Goal: Task Accomplishment & Management: Complete application form

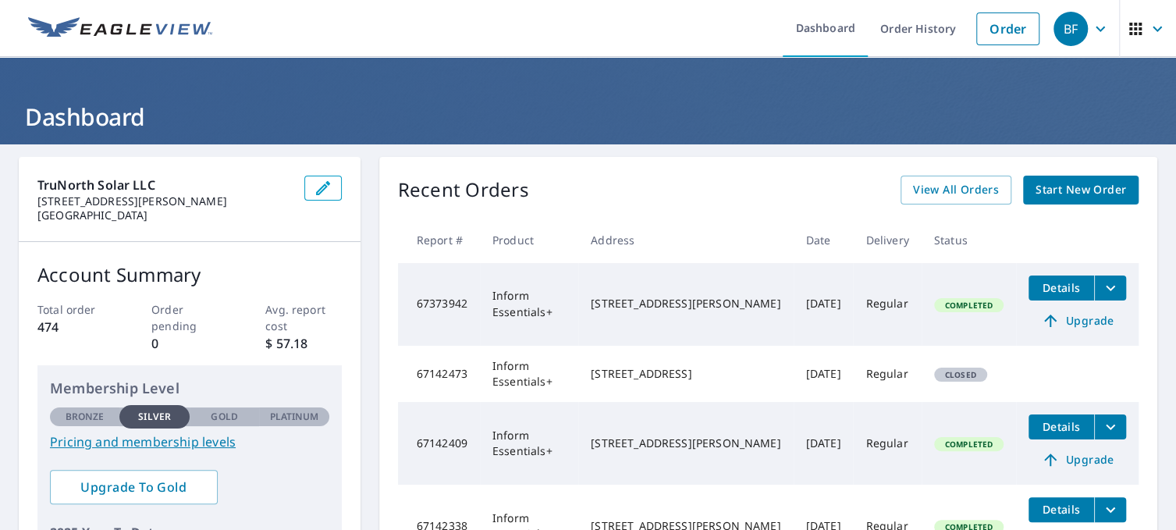
click at [1064, 189] on span "Start New Order" at bounding box center [1081, 190] width 91 height 20
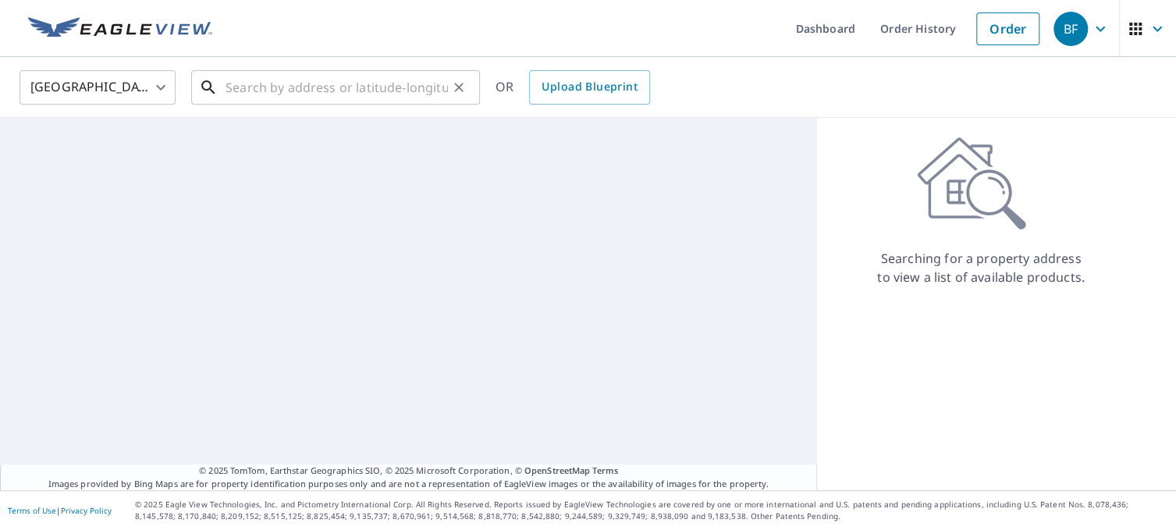
click at [290, 87] on input "text" at bounding box center [337, 88] width 222 height 44
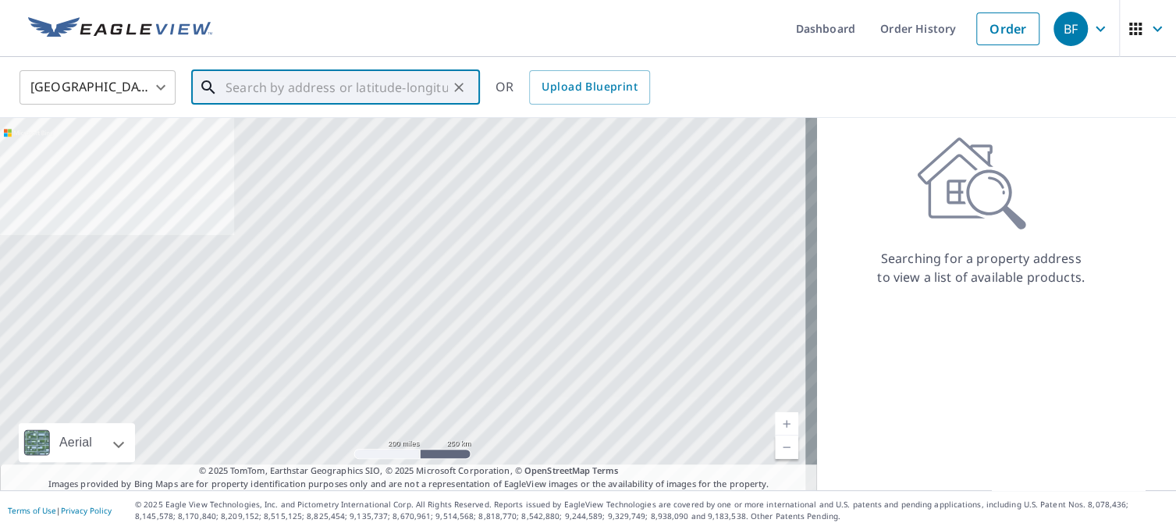
paste input "[STREET_ADDRESS][PERSON_NAME]"
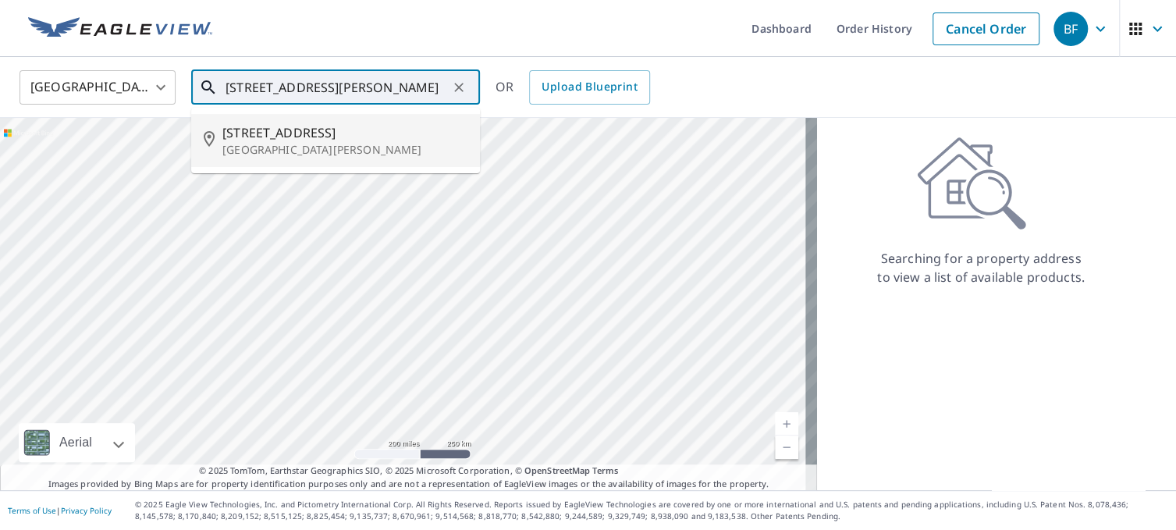
click at [308, 133] on span "[STREET_ADDRESS]" at bounding box center [344, 132] width 245 height 19
type input "[STREET_ADDRESS][PERSON_NAME]"
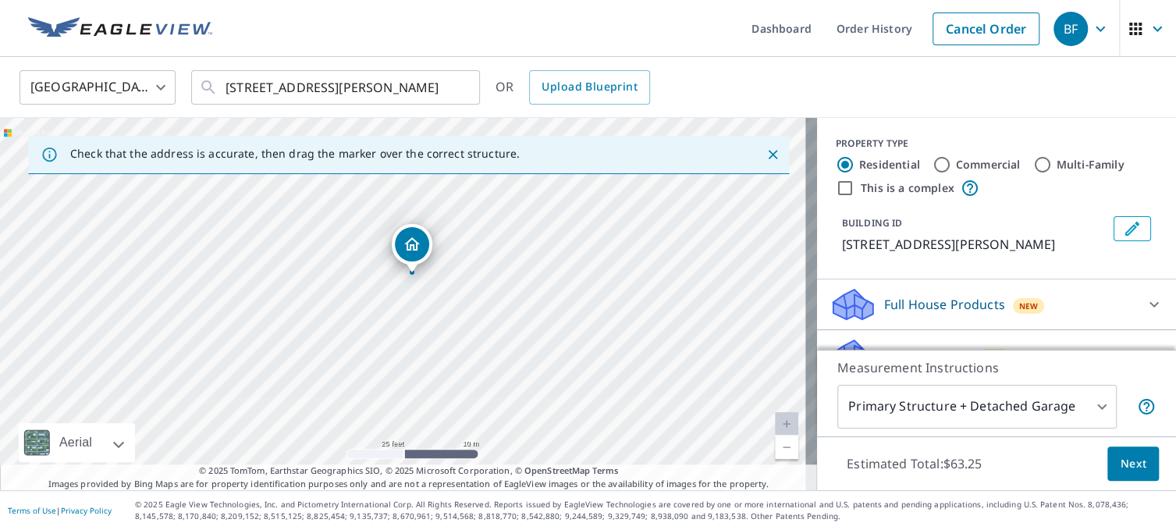
scroll to position [11, 0]
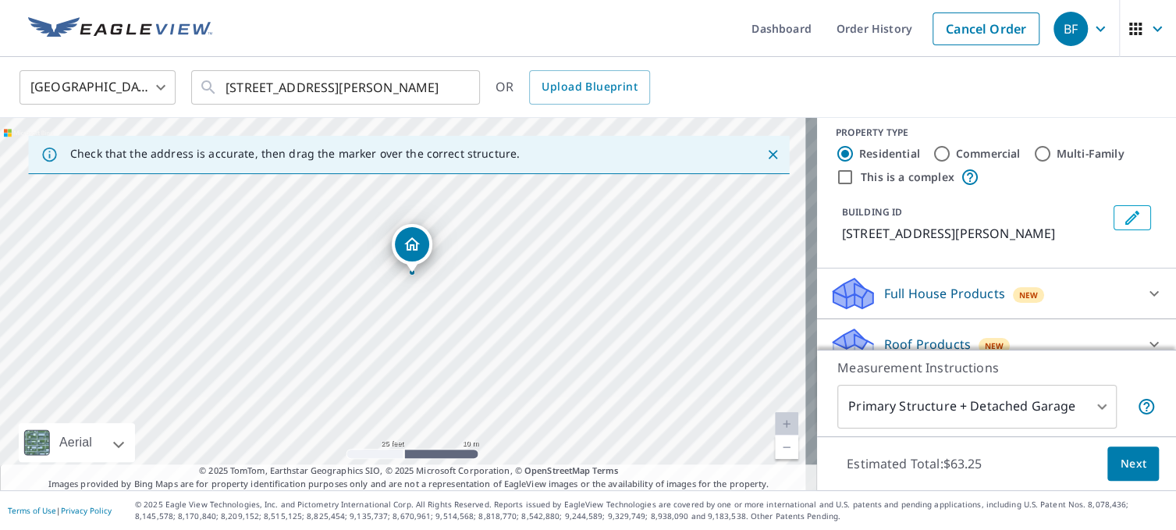
click at [1132, 462] on span "Next" at bounding box center [1133, 464] width 27 height 20
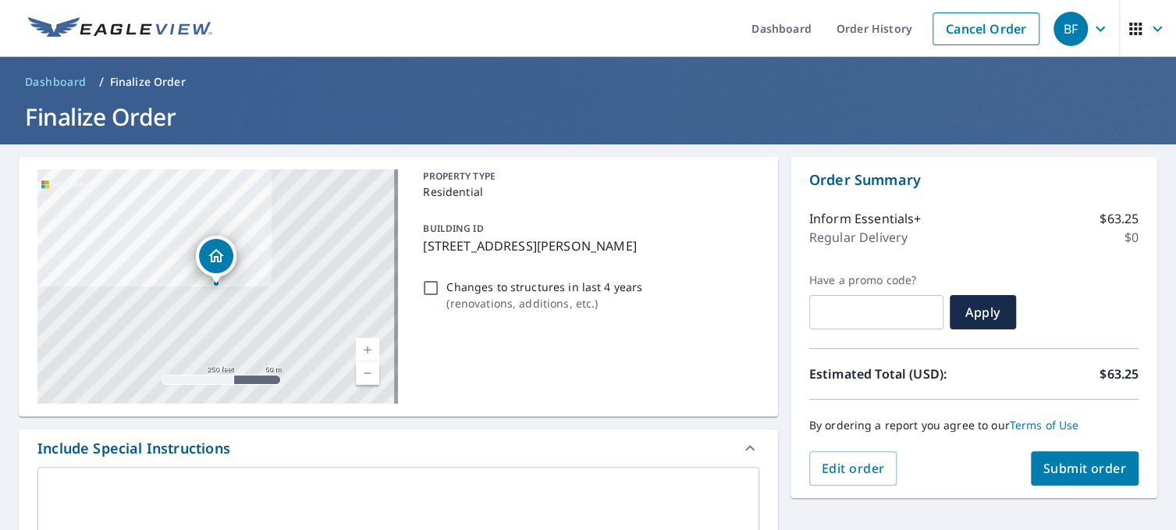
click at [1088, 467] on span "Submit order" at bounding box center [1084, 468] width 83 height 17
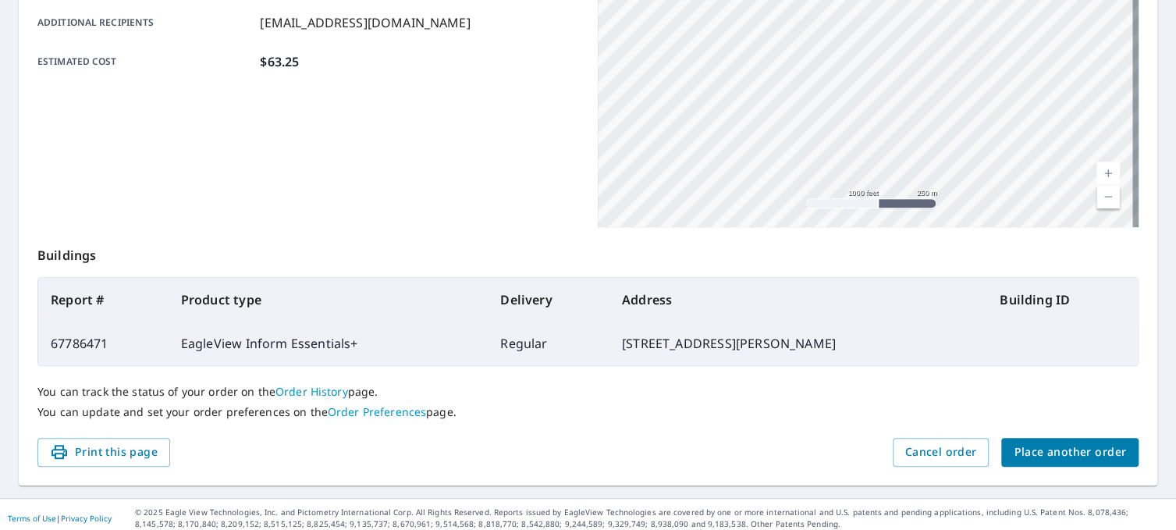
scroll to position [387, 0]
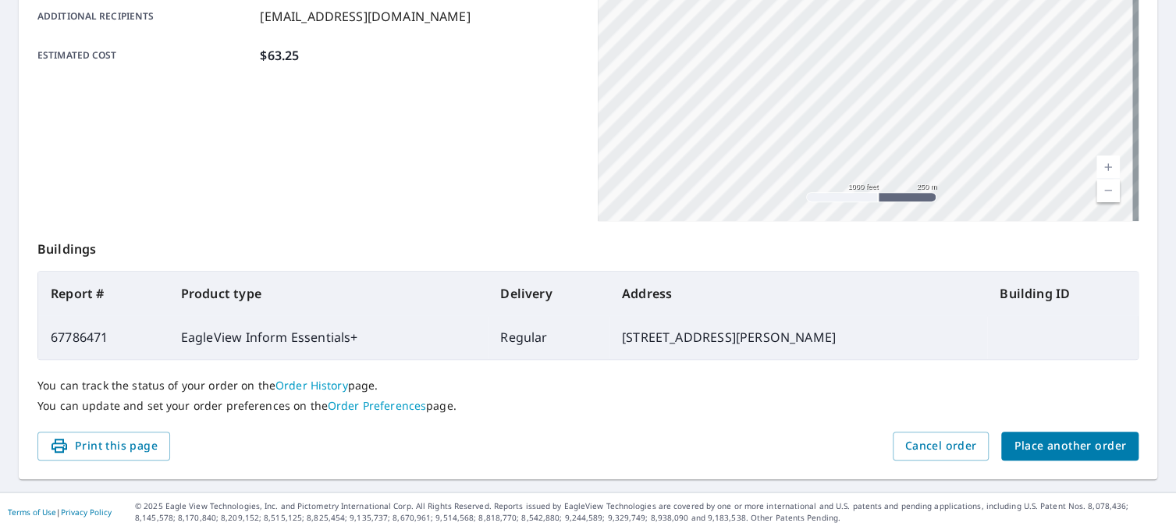
click at [1035, 449] on span "Place another order" at bounding box center [1070, 446] width 112 height 20
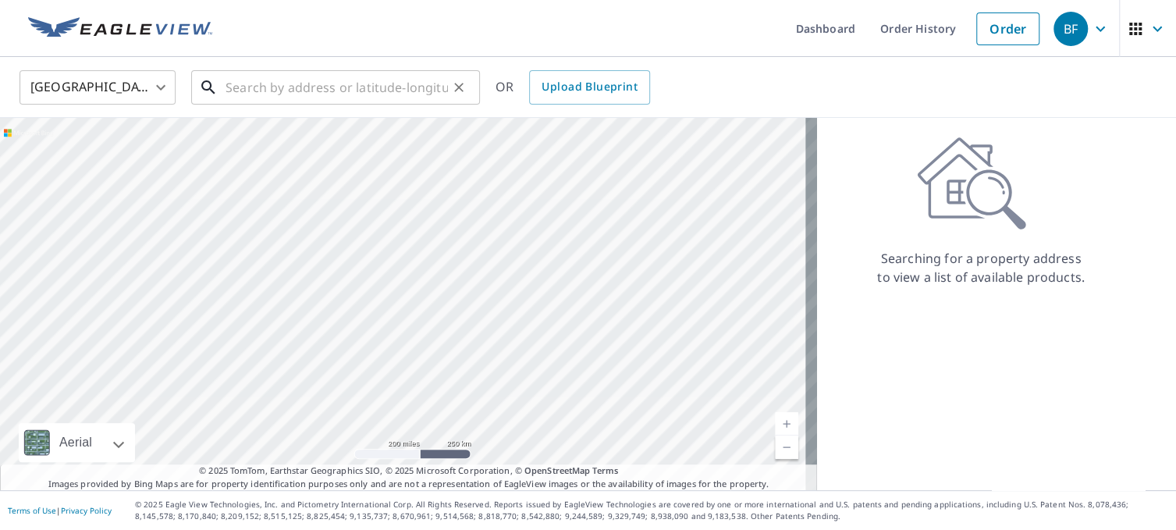
click at [296, 91] on input "text" at bounding box center [337, 88] width 222 height 44
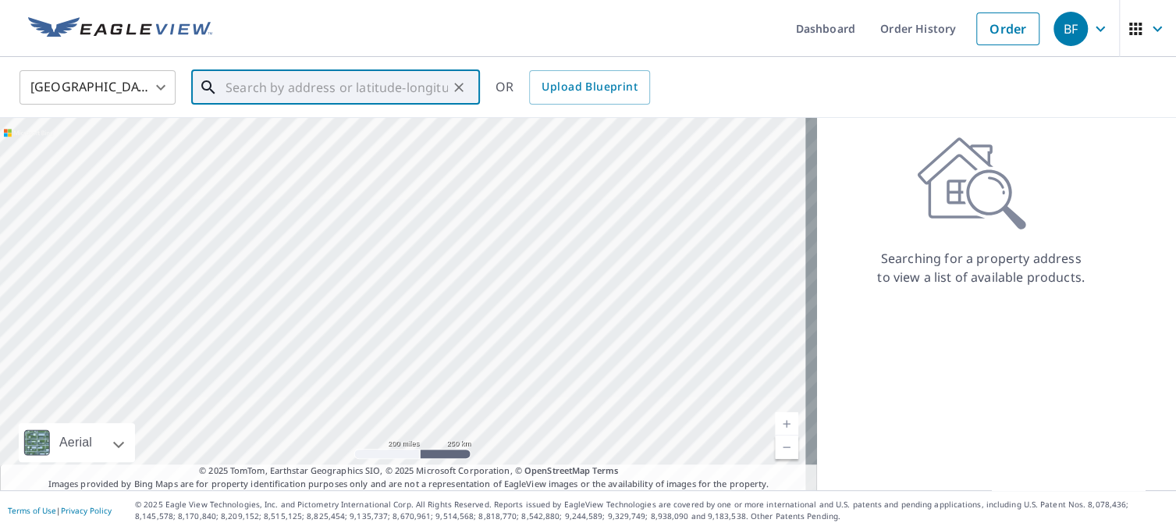
paste input "[STREET_ADDRESS][PERSON_NAME]"
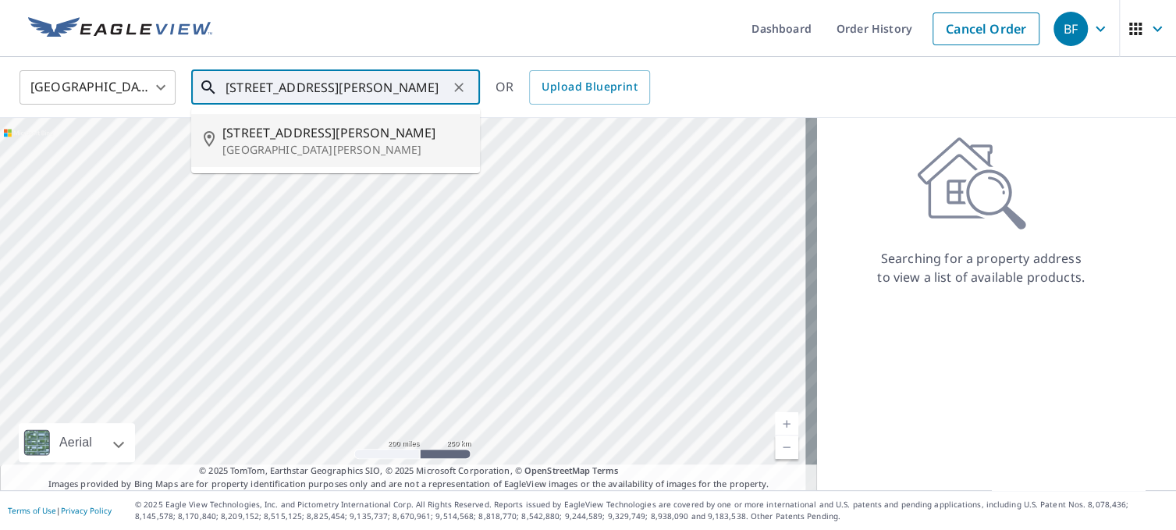
click at [366, 126] on span "[STREET_ADDRESS][PERSON_NAME]" at bounding box center [344, 132] width 245 height 19
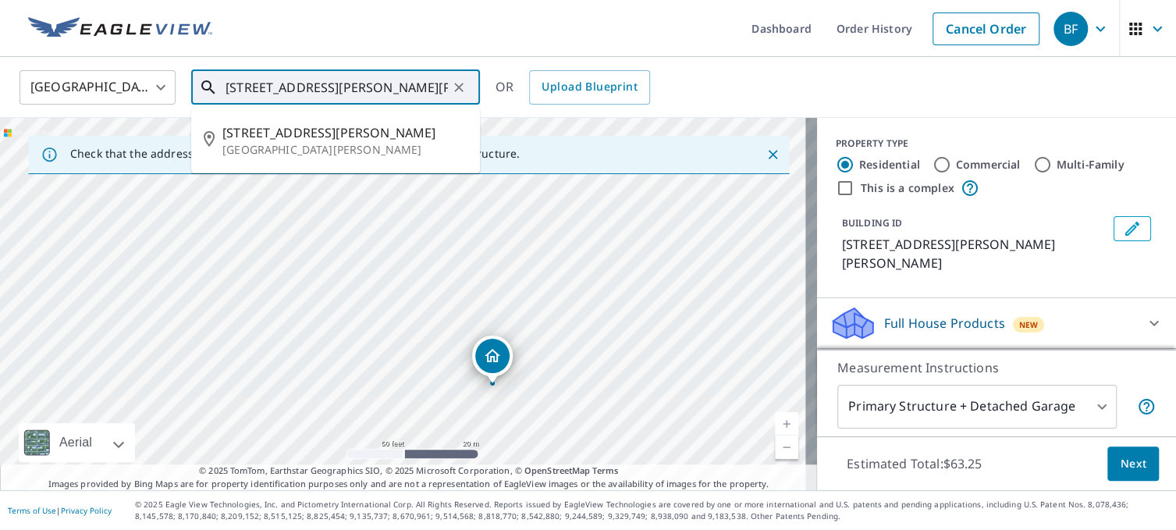
scroll to position [0, 4]
drag, startPoint x: 341, startPoint y: 84, endPoint x: 522, endPoint y: 85, distance: 181.0
click at [522, 85] on div "[GEOGRAPHIC_DATA] [GEOGRAPHIC_DATA] ​ [STREET_ADDRESS][PERSON_NAME][PERSON_NAME…" at bounding box center [582, 87] width 1149 height 37
type input "[STREET_ADDRESS][PERSON_NAME]"
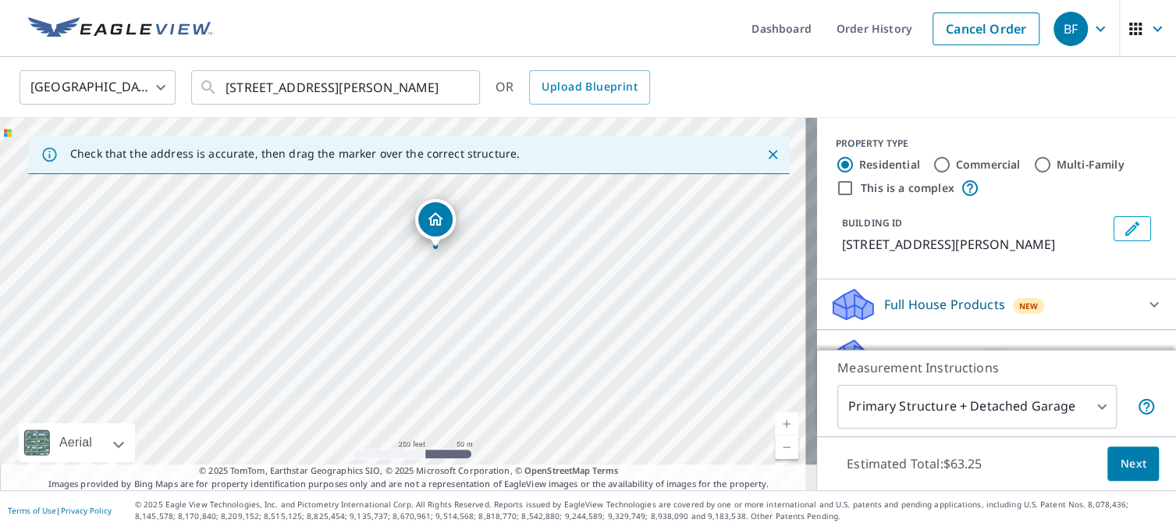
drag, startPoint x: 403, startPoint y: 287, endPoint x: 460, endPoint y: 300, distance: 57.6
click at [439, 325] on div "[STREET_ADDRESS][PERSON_NAME]" at bounding box center [408, 304] width 817 height 372
click at [612, 27] on ul "Dashboard Order History Cancel Order" at bounding box center [635, 28] width 826 height 57
click at [581, 19] on ul "Dashboard Order History Cancel Order" at bounding box center [635, 28] width 826 height 57
click at [457, 80] on icon "Clear" at bounding box center [459, 88] width 16 height 16
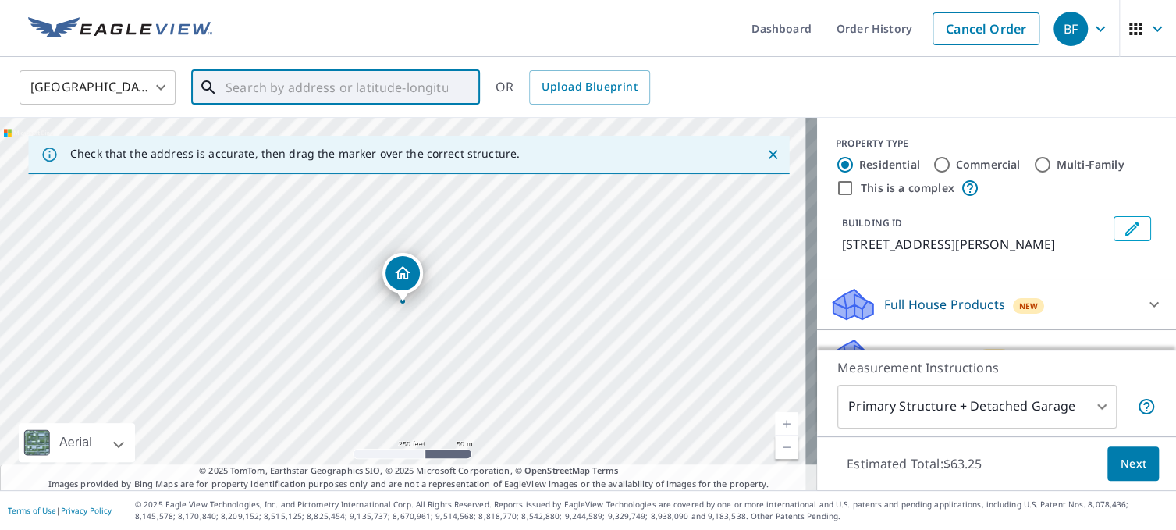
paste input "[STREET_ADDRESS][PERSON_NAME]"
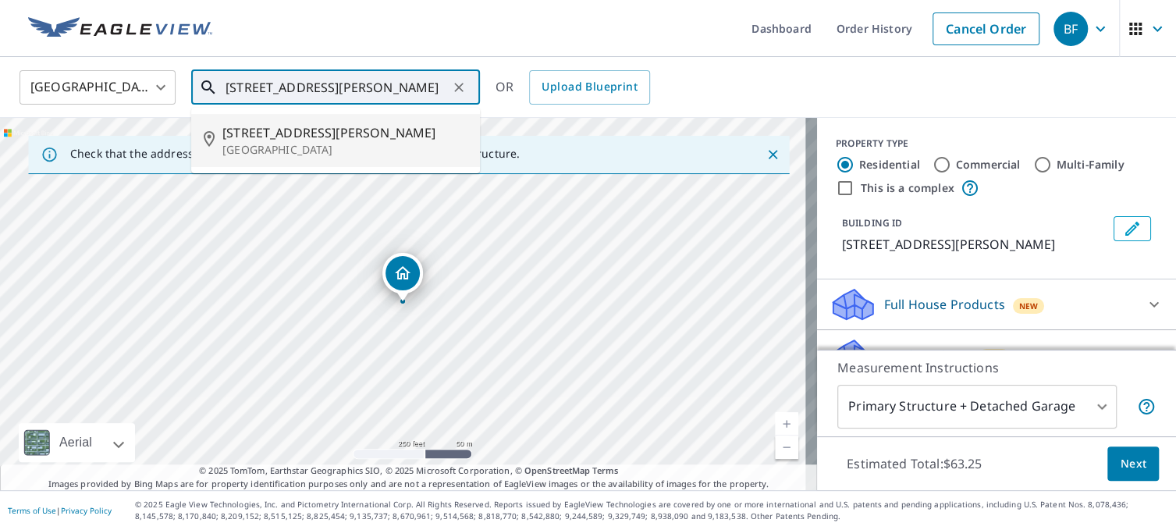
click at [361, 140] on span "[STREET_ADDRESS][PERSON_NAME]" at bounding box center [344, 132] width 245 height 19
type input "[STREET_ADDRESS][PERSON_NAME]"
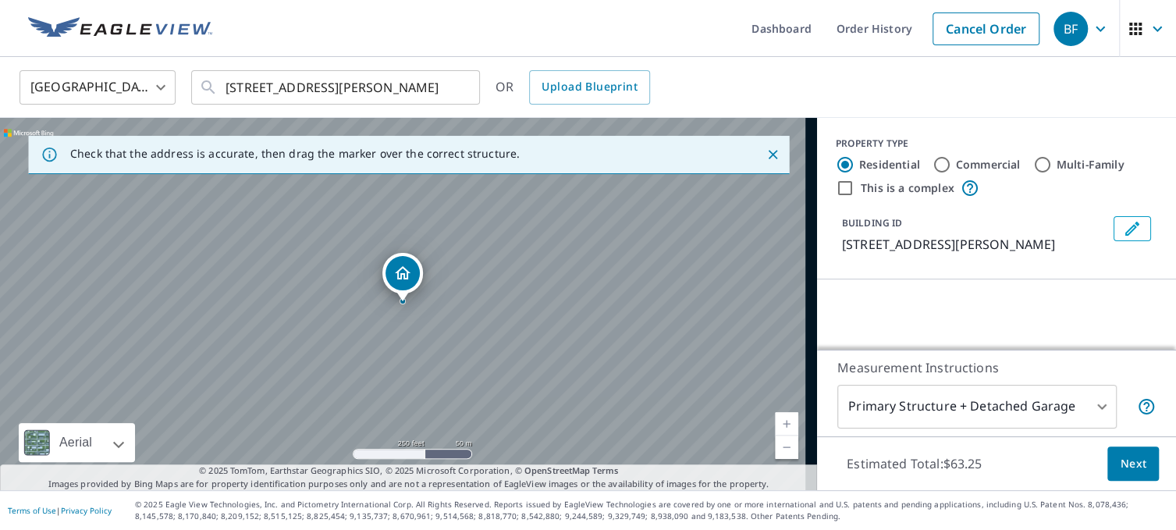
scroll to position [0, 0]
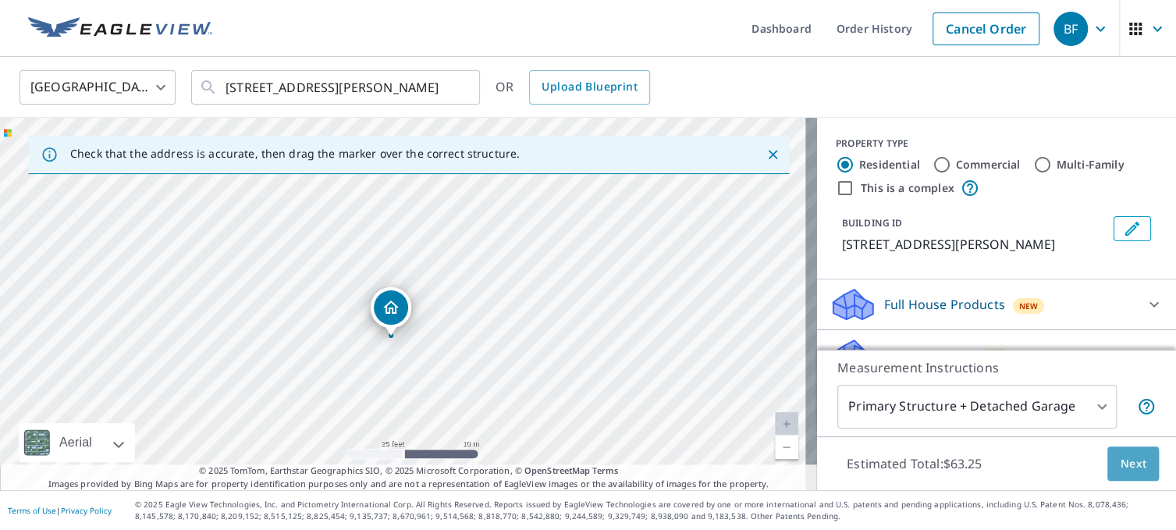
click at [1124, 459] on span "Next" at bounding box center [1133, 464] width 27 height 20
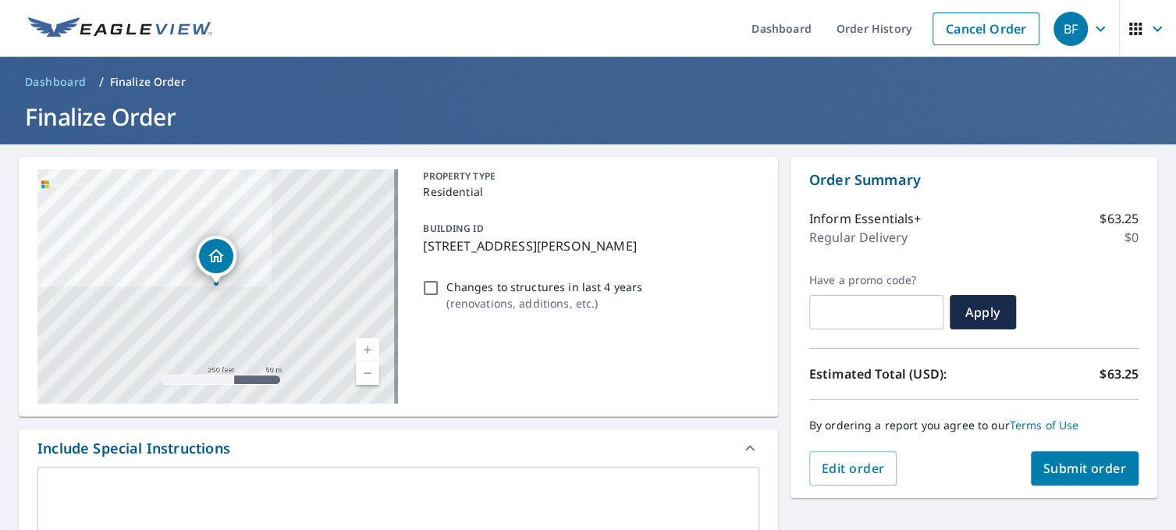
click at [1070, 466] on span "Submit order" at bounding box center [1084, 468] width 83 height 17
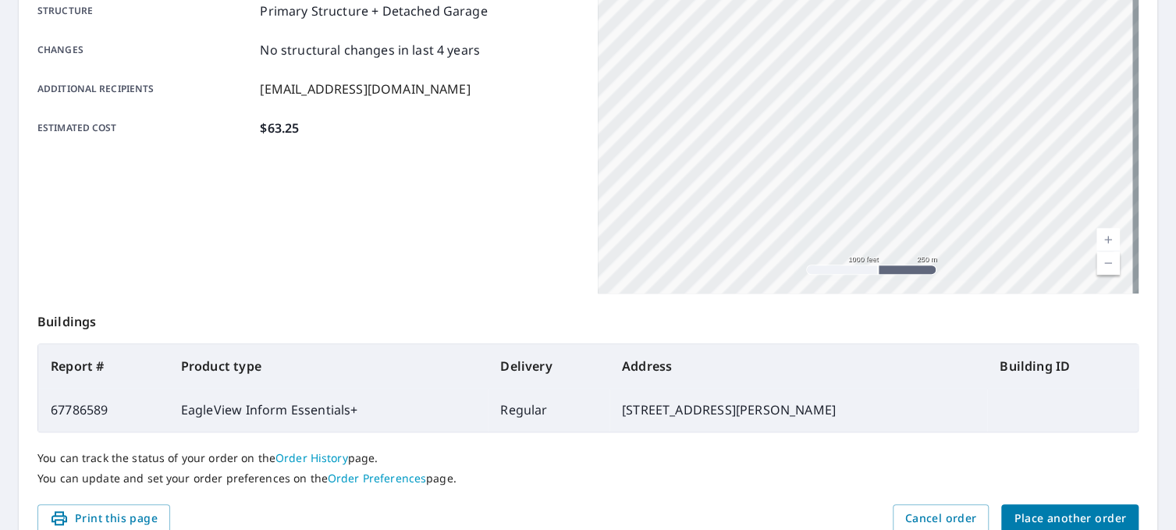
scroll to position [315, 0]
click at [1072, 510] on span "Place another order" at bounding box center [1070, 518] width 112 height 20
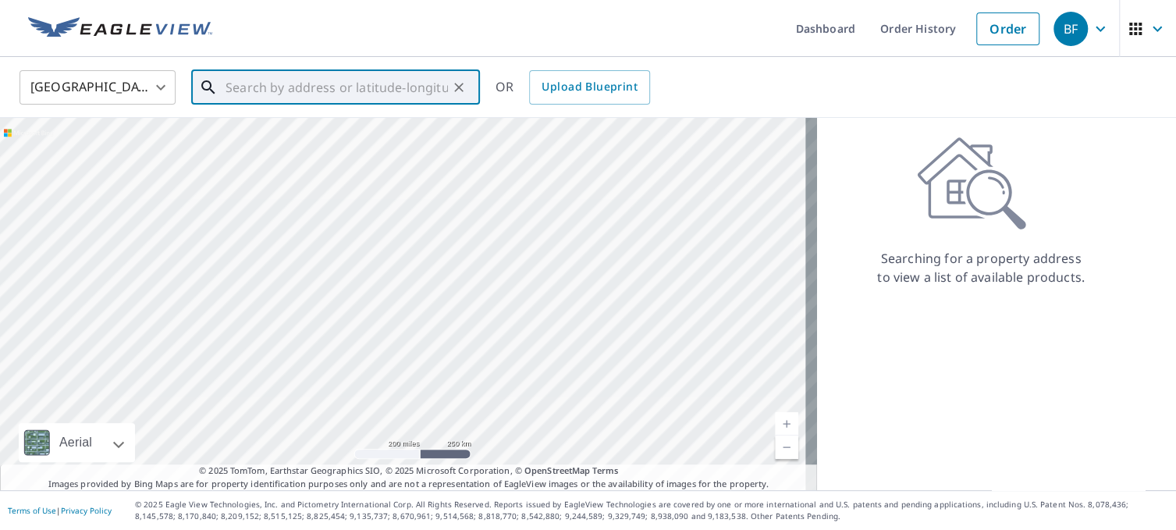
click at [363, 87] on input "text" at bounding box center [337, 88] width 222 height 44
paste input "[STREET_ADDRESS][PERSON_NAME]"
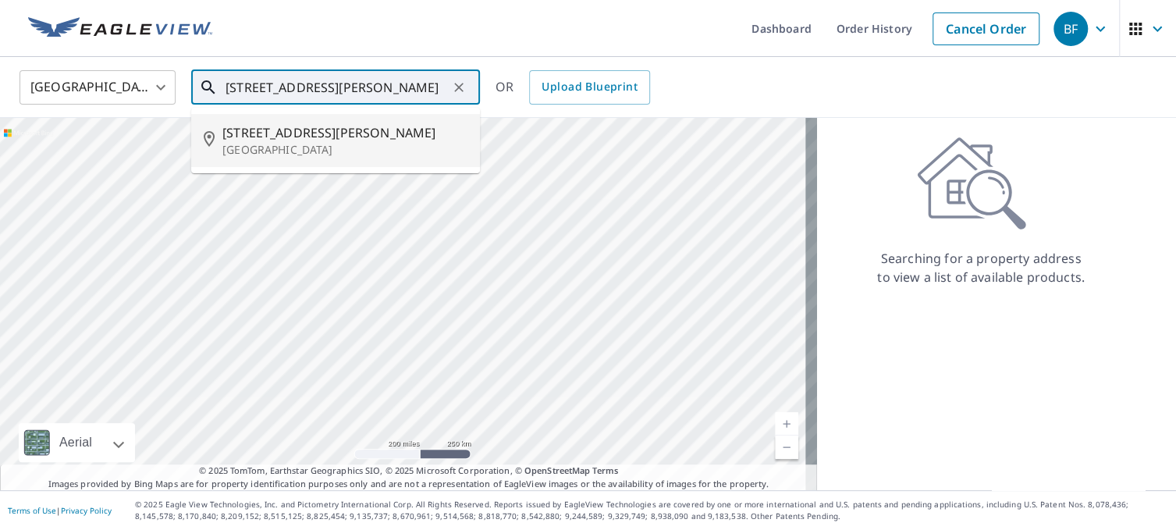
click at [369, 138] on span "[STREET_ADDRESS][PERSON_NAME]" at bounding box center [344, 132] width 245 height 19
type input "[STREET_ADDRESS][PERSON_NAME]"
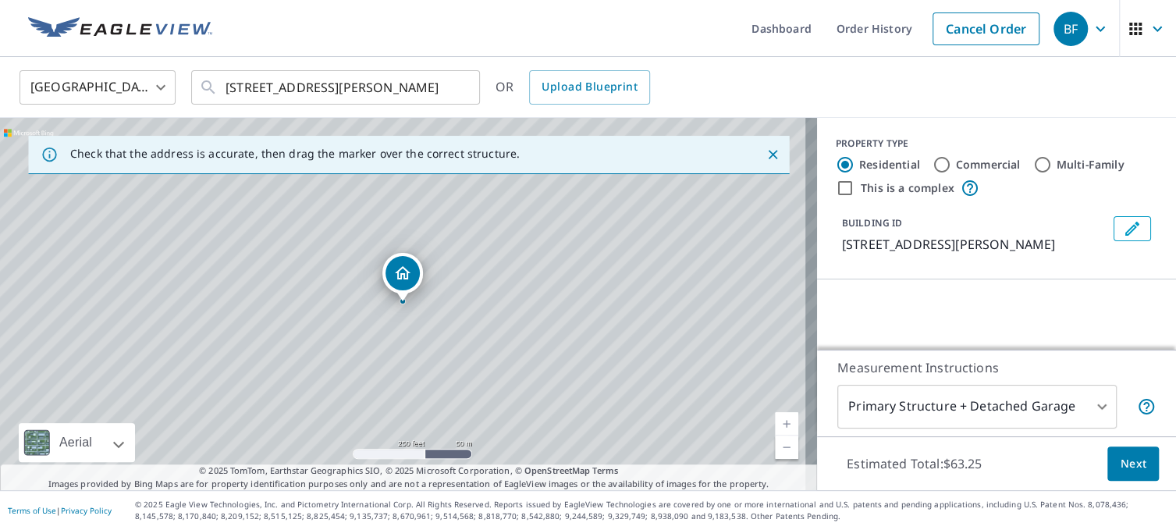
scroll to position [0, 0]
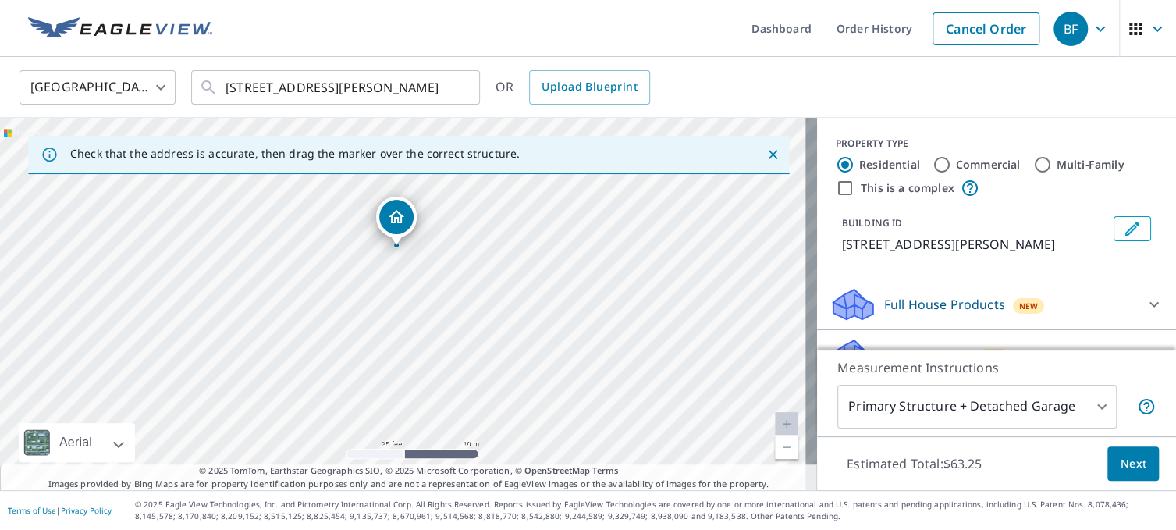
click at [1120, 471] on span "Next" at bounding box center [1133, 464] width 27 height 20
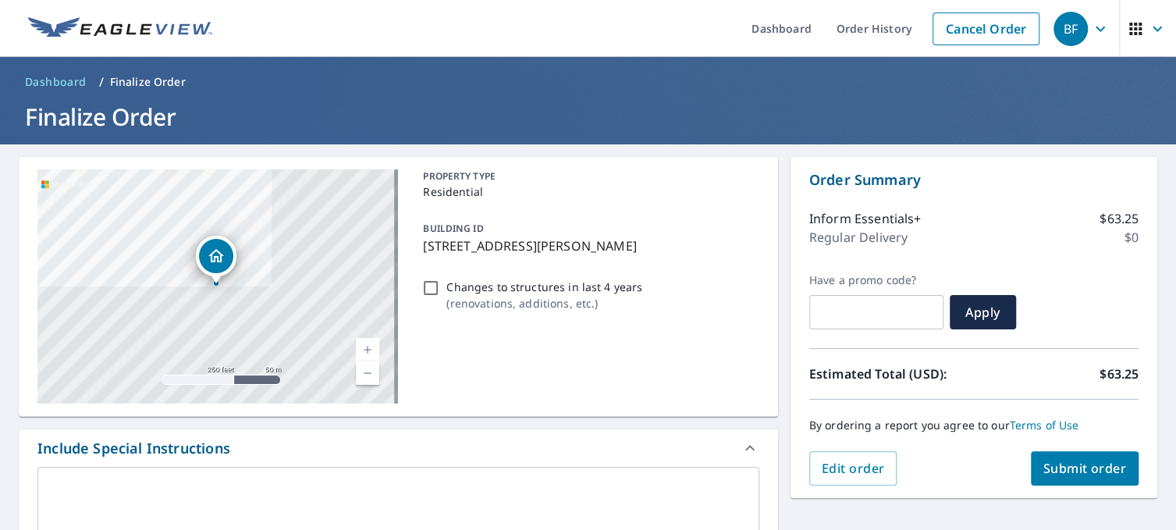
click at [1073, 471] on span "Submit order" at bounding box center [1084, 468] width 83 height 17
